Goal: Task Accomplishment & Management: Use online tool/utility

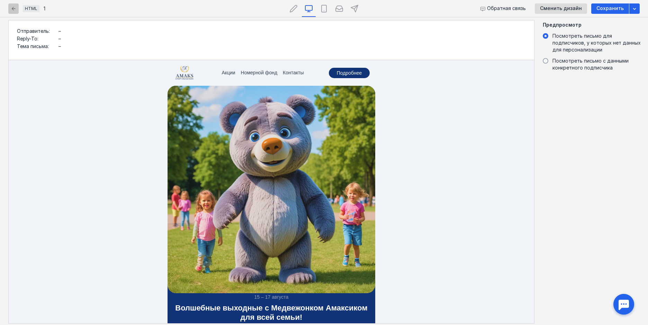
click at [15, 9] on icon "button" at bounding box center [14, 9] width 4 height 4
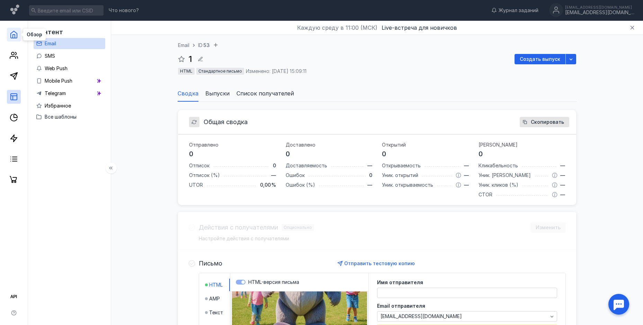
click at [16, 32] on icon at bounding box center [14, 34] width 8 height 8
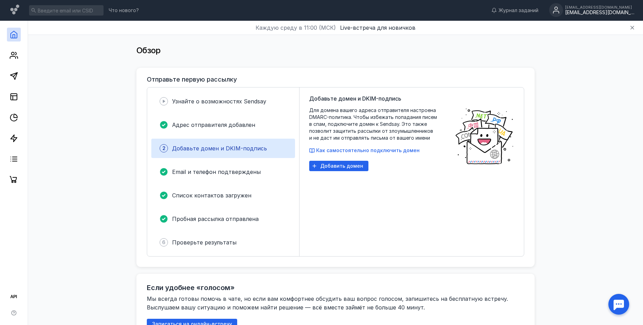
click at [555, 11] on icon at bounding box center [556, 12] width 6 height 2
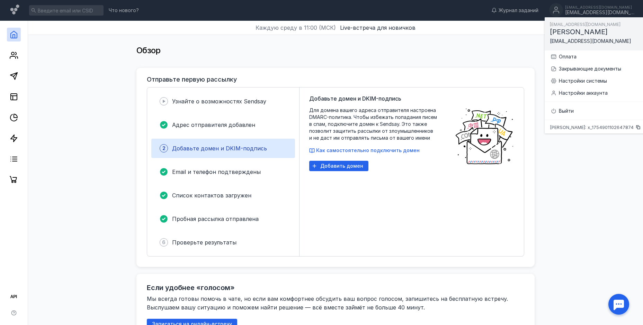
click at [573, 42] on span "[EMAIL_ADDRESS][DOMAIN_NAME]" at bounding box center [590, 41] width 81 height 6
click at [566, 59] on div "Оплата" at bounding box center [600, 56] width 82 height 7
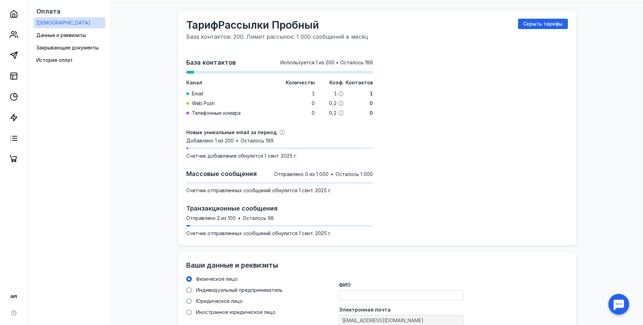
scroll to position [30, 0]
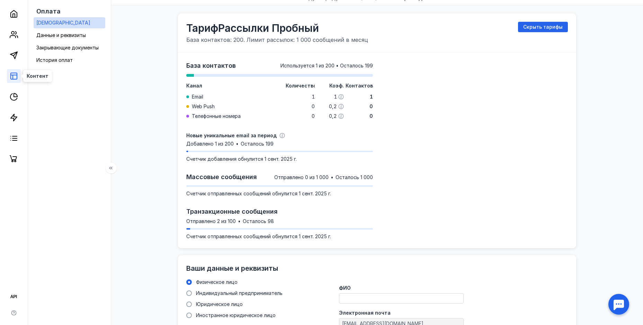
click at [11, 78] on rect at bounding box center [14, 76] width 6 height 6
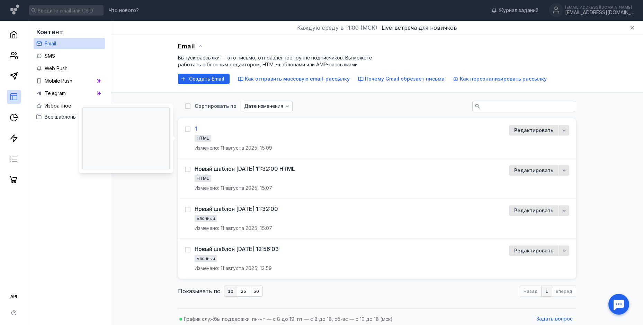
click at [196, 129] on div "1" at bounding box center [196, 128] width 2 height 7
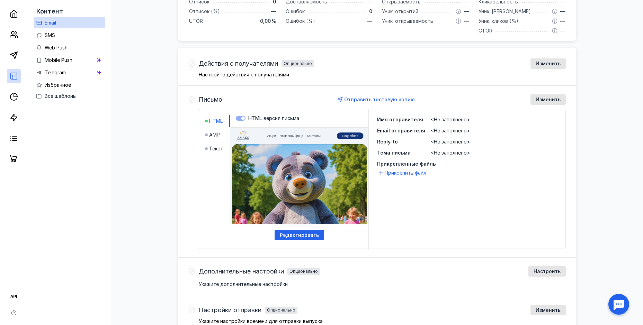
scroll to position [173, 0]
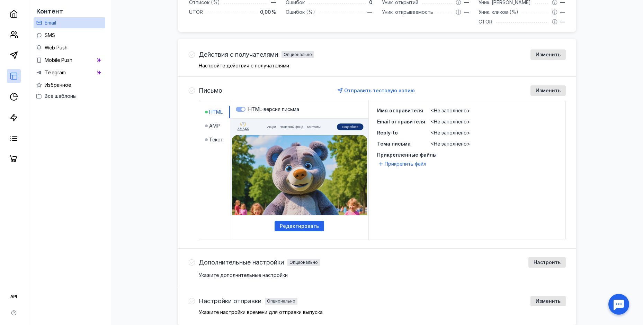
click at [242, 111] on label "HTML-версия письма" at bounding box center [299, 109] width 127 height 7
click at [219, 113] on span "HTML" at bounding box center [216, 112] width 14 height 7
click at [312, 227] on span "Редактировать" at bounding box center [299, 227] width 39 height 6
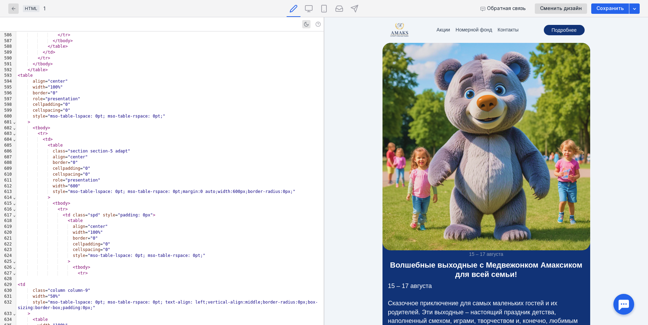
scroll to position [3410, 0]
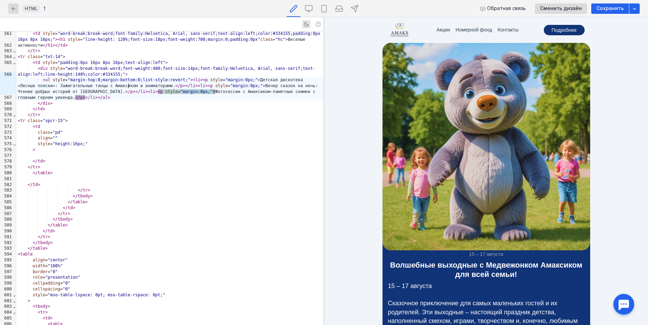
click at [101, 153] on div at bounding box center [169, 156] width 307 height 6
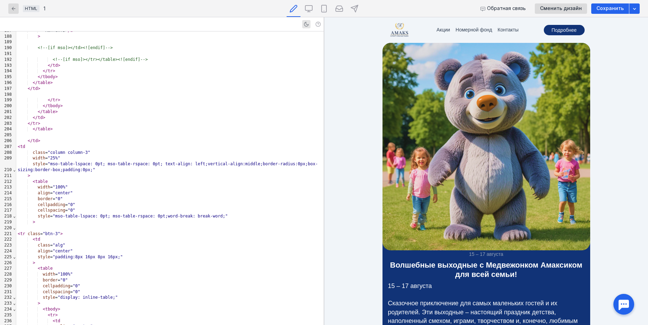
scroll to position [1056, 0]
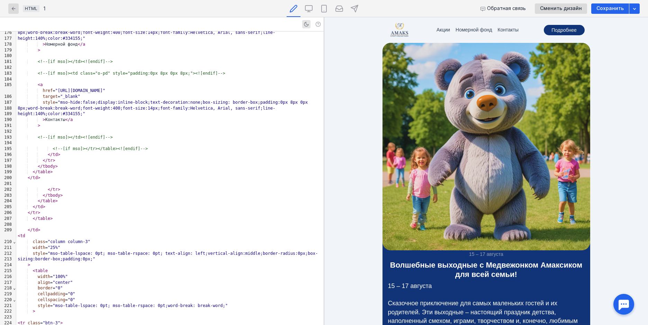
click at [318, 100] on div "style = "mso-hide:false;display:inline-block;text-decoration:none;box-sizing: b…" at bounding box center [169, 108] width 307 height 17
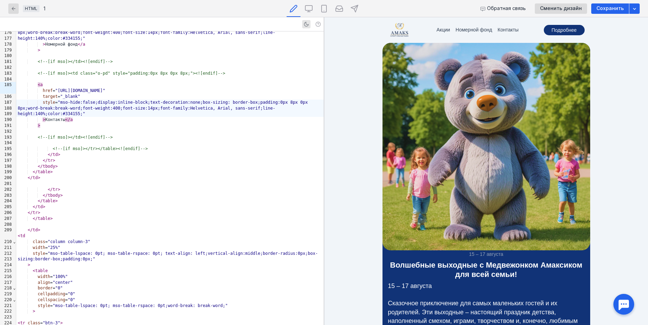
drag, startPoint x: 333, startPoint y: 89, endPoint x: 651, endPoint y: 108, distance: 319.1
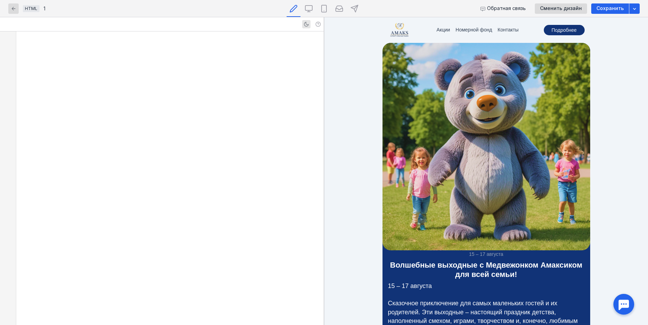
scroll to position [0, 0]
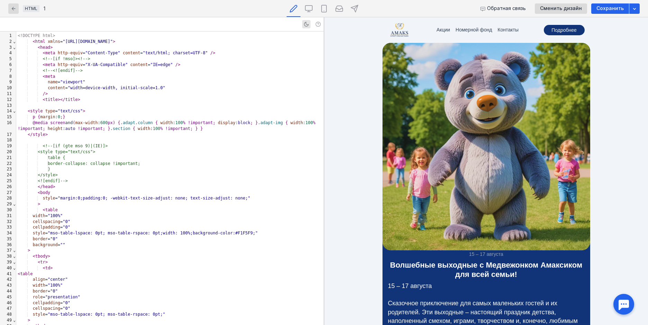
click at [261, 130] on div "@media screen and ( max-width : 600 px ) { . adapt . column { width : 100 % !im…" at bounding box center [169, 126] width 307 height 12
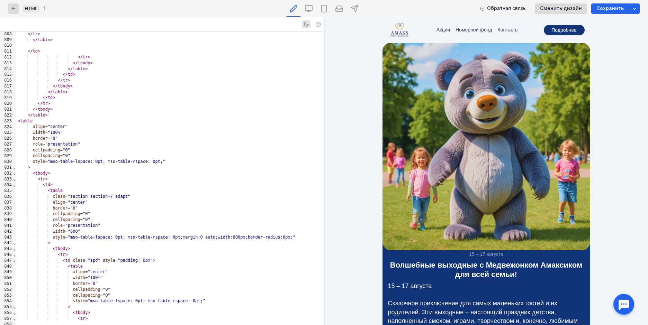
scroll to position [4760, 0]
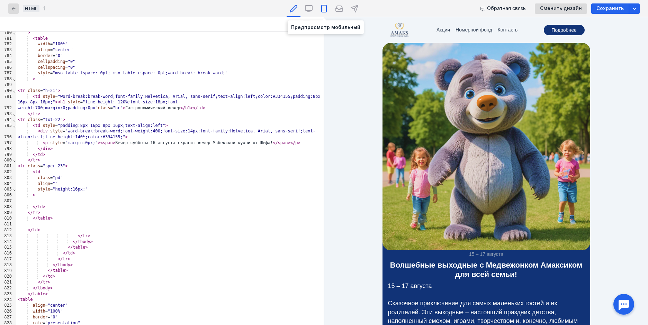
click at [323, 9] on icon at bounding box center [324, 9] width 8 height 8
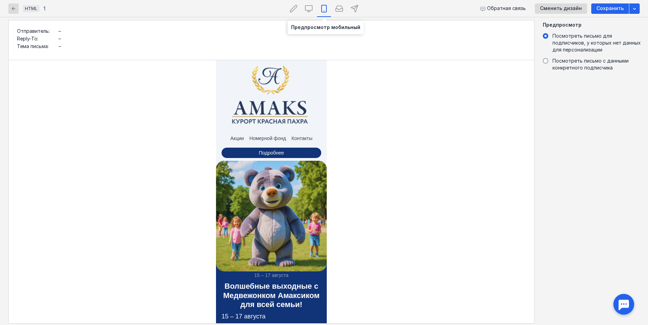
scroll to position [0, 0]
click at [289, 6] on div at bounding box center [294, 8] width 14 height 17
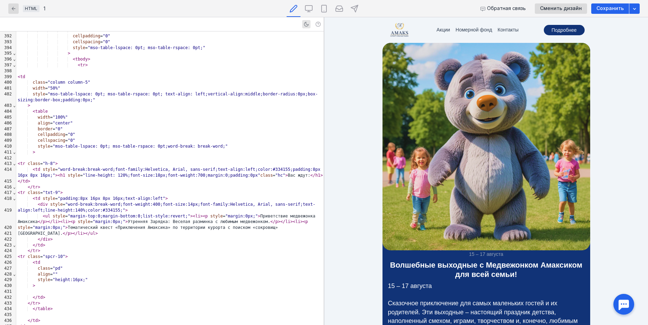
scroll to position [2389, 0]
